Goal: Transaction & Acquisition: Purchase product/service

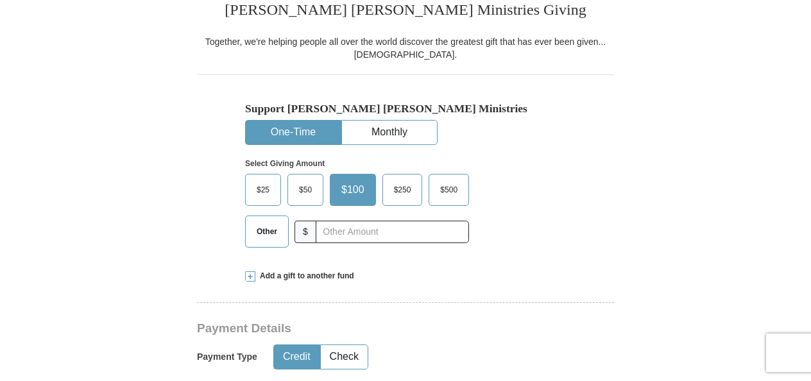
scroll to position [667, 0]
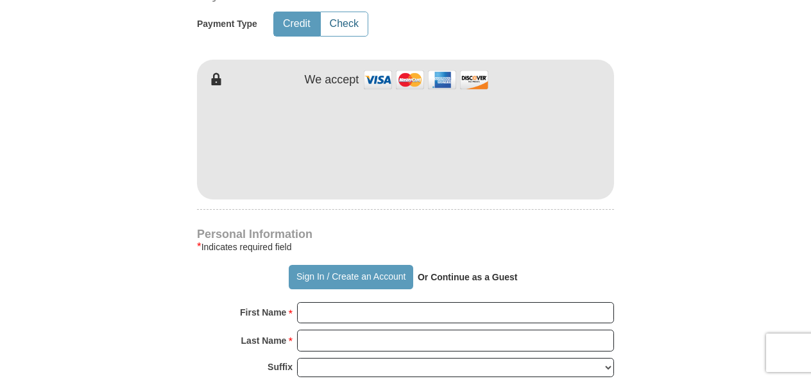
click at [353, 32] on button "Check" at bounding box center [344, 24] width 47 height 24
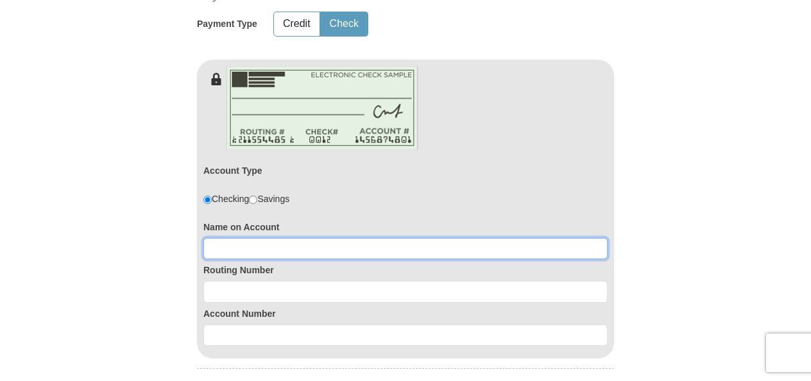
click at [281, 245] on input at bounding box center [405, 249] width 404 height 22
type input "[PERSON_NAME]"
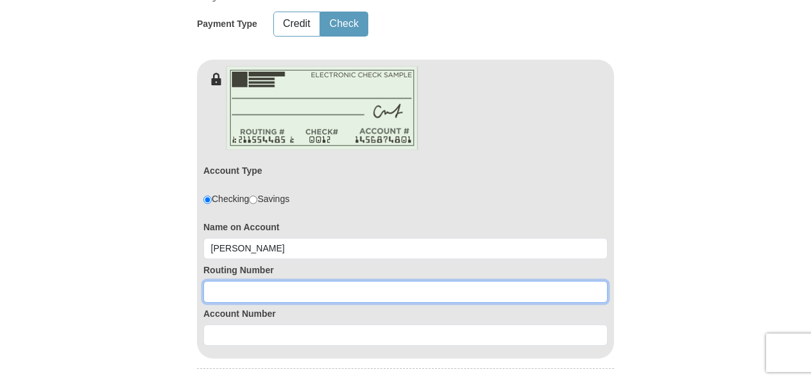
click at [289, 286] on input at bounding box center [405, 292] width 404 height 22
type input "065300279"
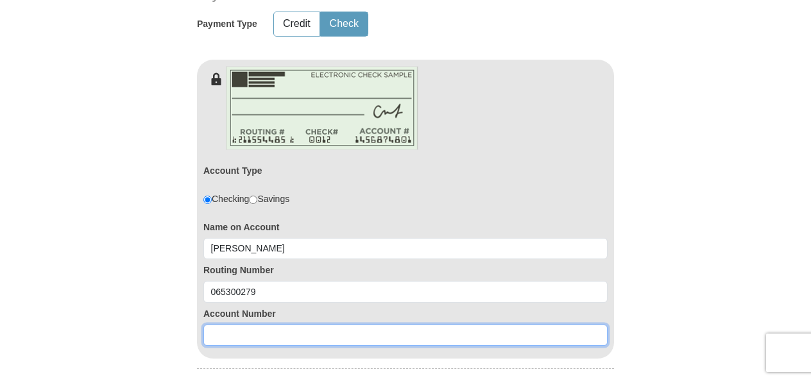
click at [248, 336] on input at bounding box center [405, 336] width 404 height 22
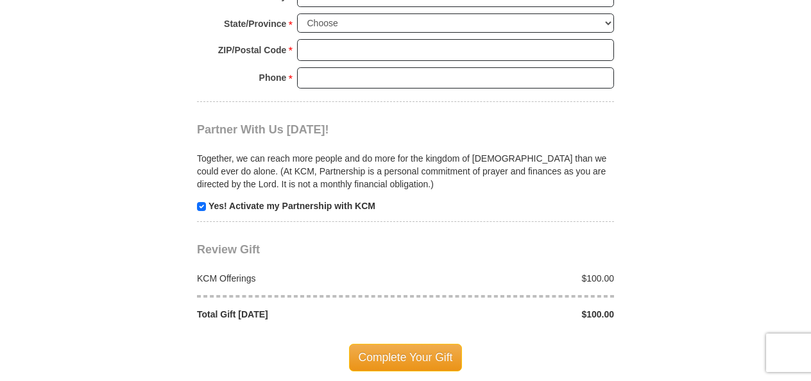
scroll to position [1001, 0]
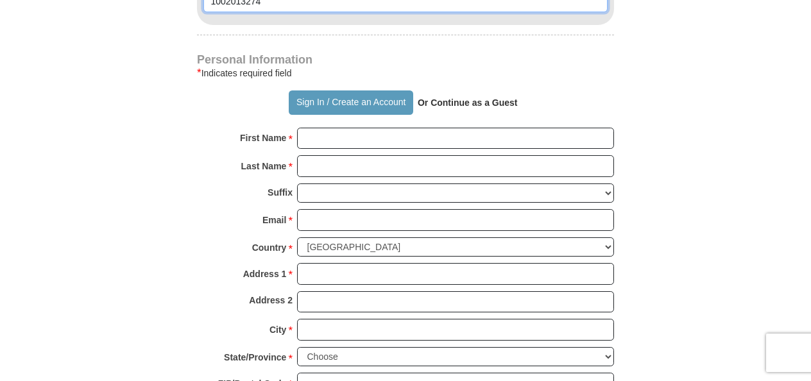
type input "1002013274"
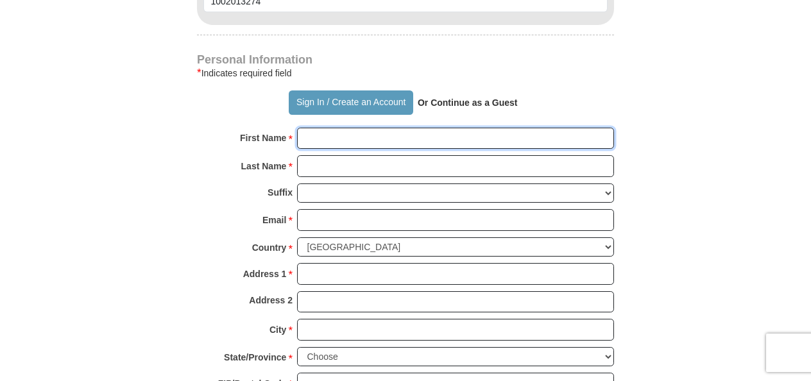
click at [462, 133] on input "First Name *" at bounding box center [455, 139] width 317 height 22
type input "[PERSON_NAME]"
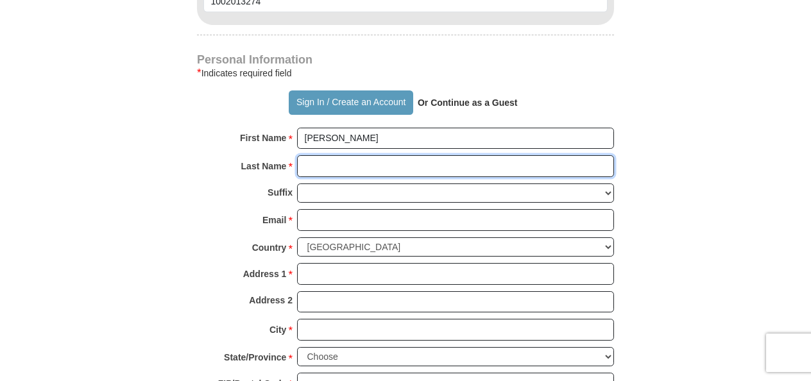
type input "Major"
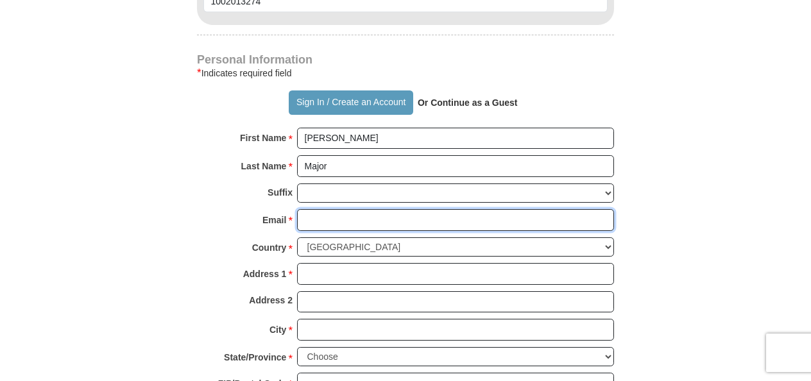
type input "[EMAIL_ADDRESS][DOMAIN_NAME]"
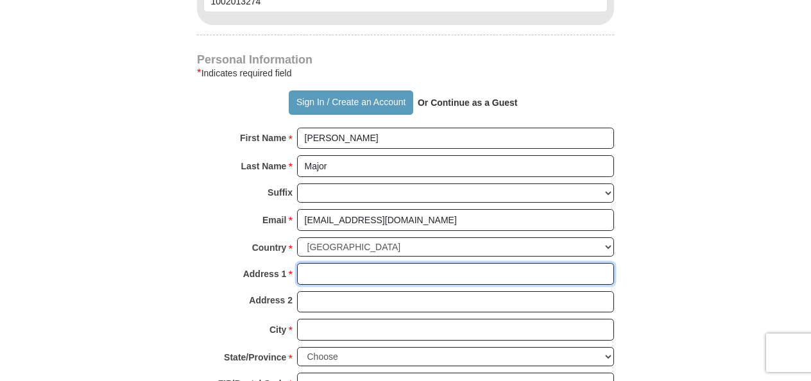
type input "1281 wood st"
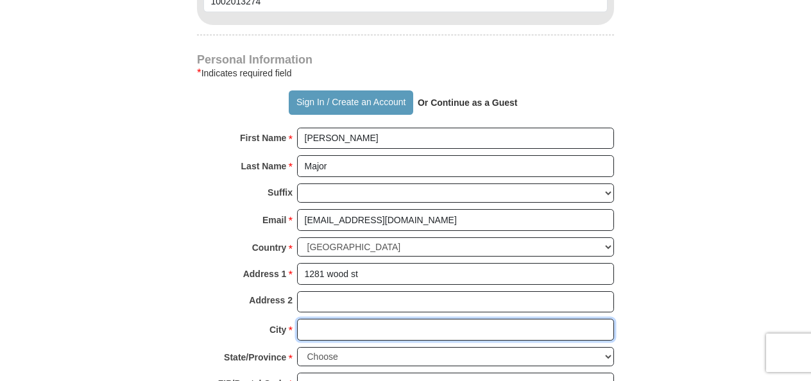
type input "[PERSON_NAME]"
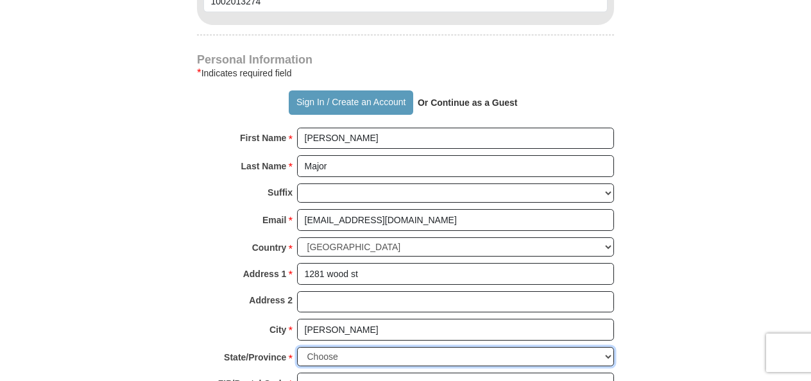
select select "MS"
type input "39203"
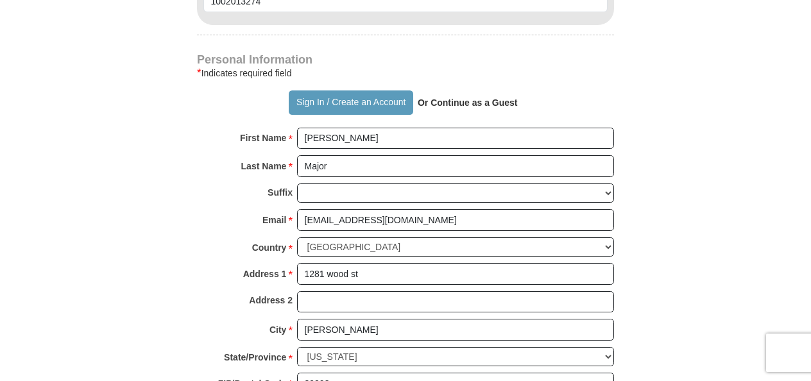
type input "5046103241"
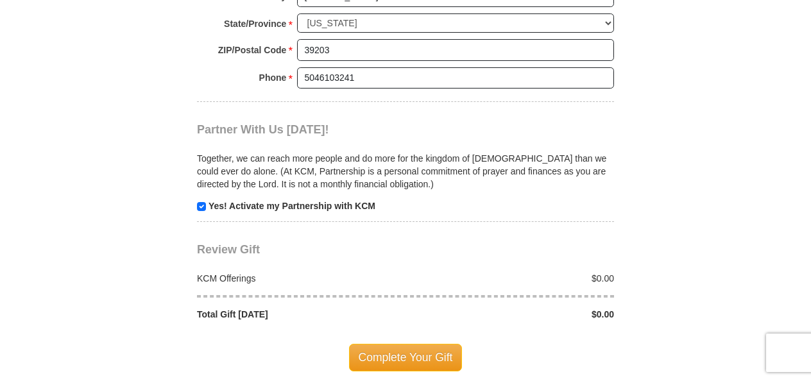
scroll to position [1667, 0]
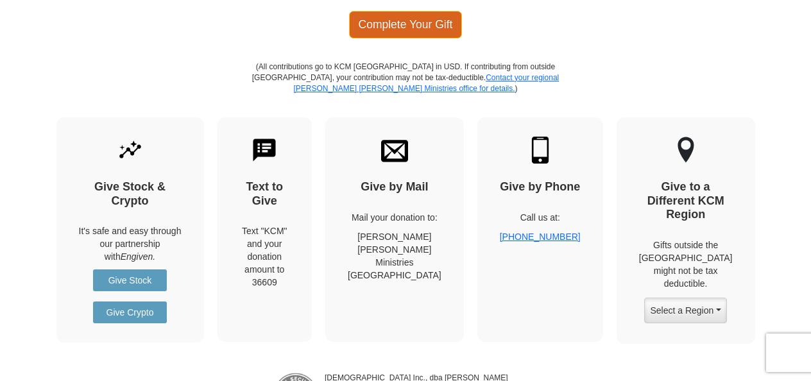
click at [440, 11] on span "Complete Your Gift" at bounding box center [406, 24] width 114 height 27
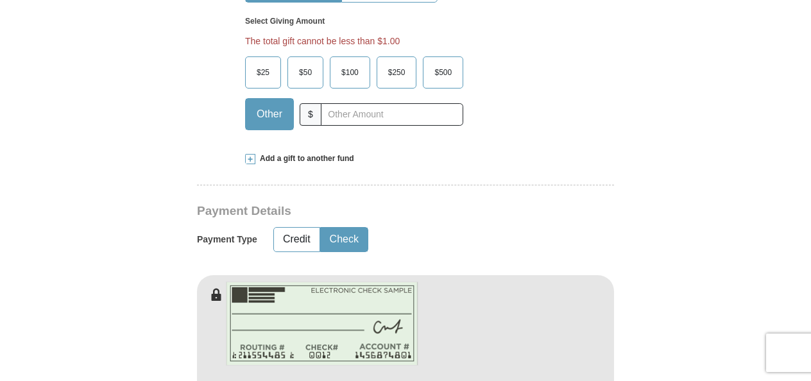
scroll to position [475, 0]
click at [268, 68] on span "$25" at bounding box center [263, 73] width 26 height 19
click at [0, 0] on input "$25" at bounding box center [0, 0] width 0 height 0
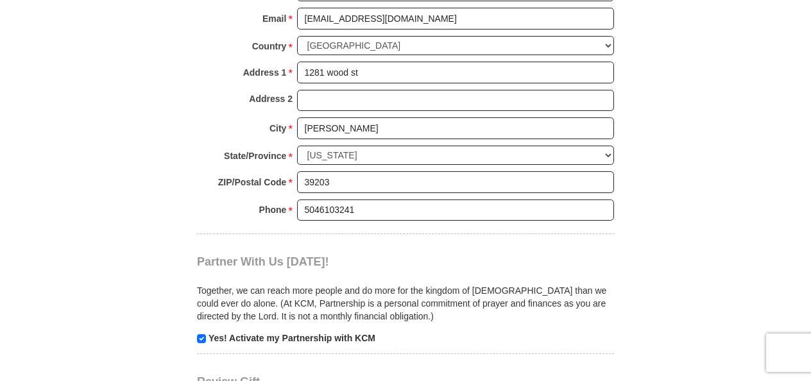
scroll to position [1476, 0]
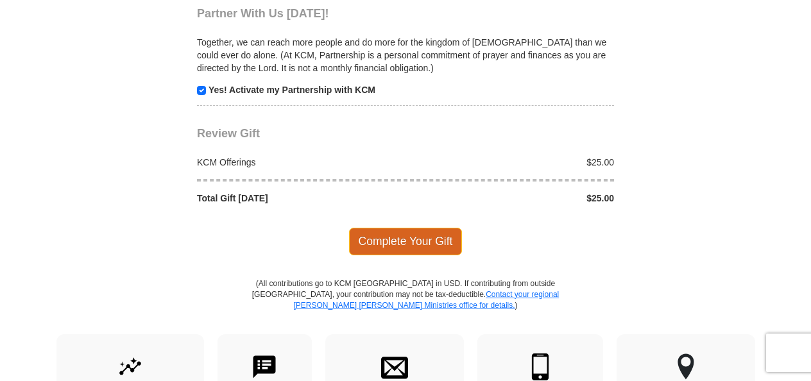
click at [421, 228] on span "Complete Your Gift" at bounding box center [406, 241] width 114 height 27
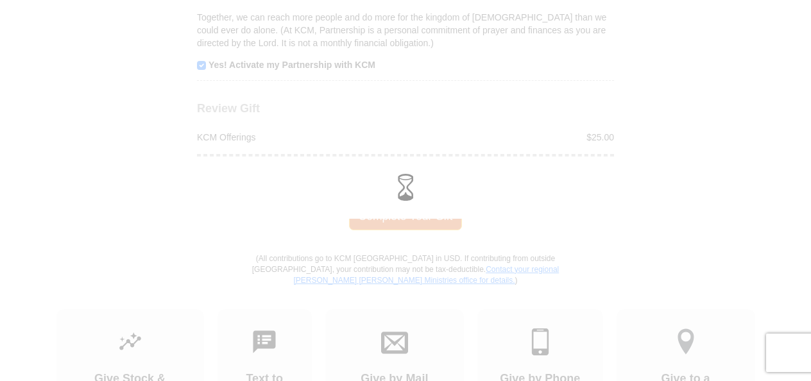
scroll to position [1450, 0]
